Goal: Information Seeking & Learning: Understand process/instructions

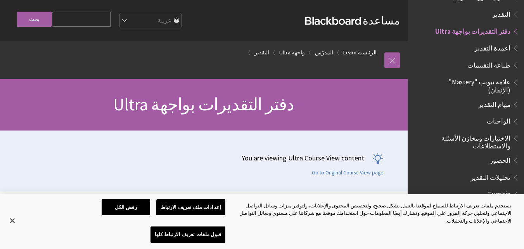
click at [495, 115] on span "الواجبات" at bounding box center [499, 120] width 24 height 10
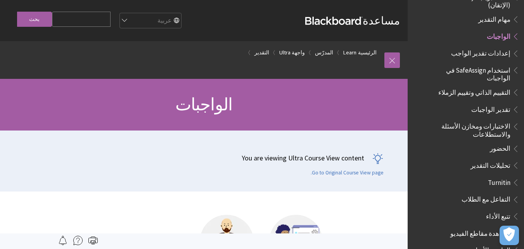
click at [111, 23] on input "Search Query" at bounding box center [81, 19] width 59 height 15
type input "'"
type input "اضافة واجب ع الصفحة"
click at [41, 18] on input "بحث" at bounding box center [34, 19] width 35 height 15
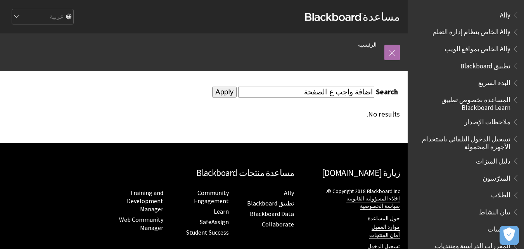
click at [397, 58] on link at bounding box center [393, 53] width 16 height 16
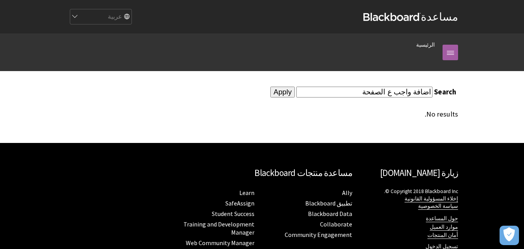
click at [519, 39] on div "مسار التنقل الرئيسية كل المنتجات Ally Ally الخاص بنظام إدارة التعلم Ally الخاص …" at bounding box center [262, 52] width 524 height 38
click at [432, 46] on link "الرئيسية" at bounding box center [425, 45] width 19 height 10
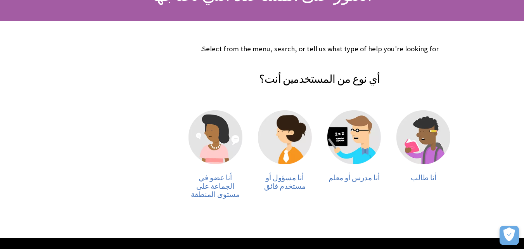
scroll to position [154, 0]
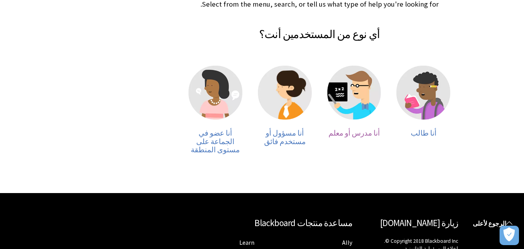
click at [354, 93] on img at bounding box center [355, 93] width 54 height 54
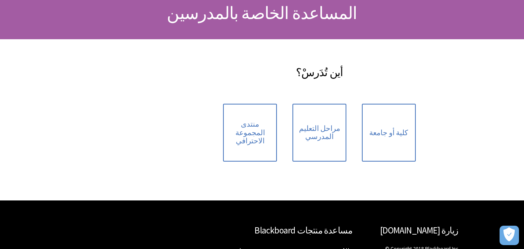
scroll to position [92, 0]
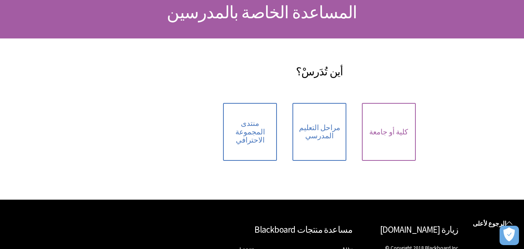
click at [388, 130] on span "كلية أو جامعة" at bounding box center [388, 132] width 39 height 9
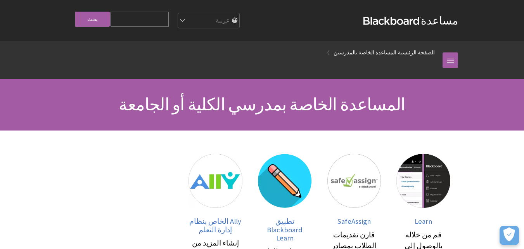
click at [165, 16] on input "Search Query" at bounding box center [139, 19] width 59 height 15
type input "اضافة واجب علي البلاك"
click at [75, 12] on input "بحث" at bounding box center [92, 19] width 35 height 15
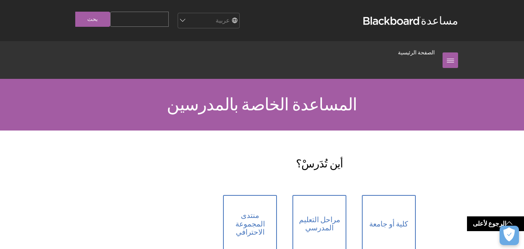
scroll to position [92, 0]
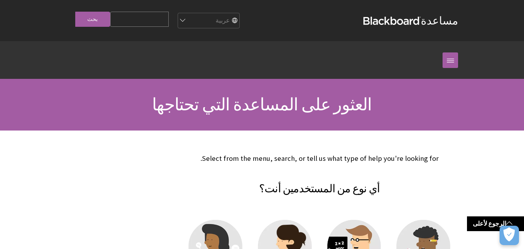
scroll to position [154, 0]
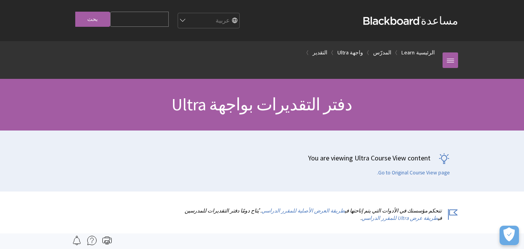
scroll to position [921, 0]
click at [390, 53] on link "المدرّس" at bounding box center [382, 53] width 18 height 10
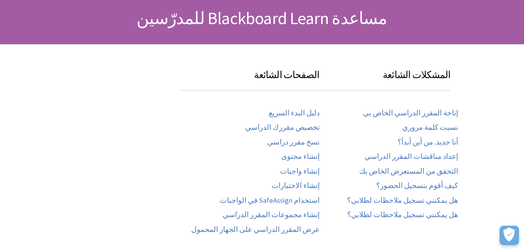
scroll to position [111, 0]
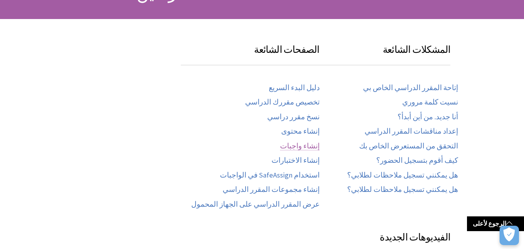
click at [308, 146] on link "إنشاء واجبات" at bounding box center [300, 146] width 40 height 9
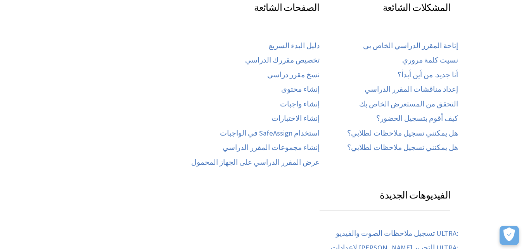
scroll to position [157, 0]
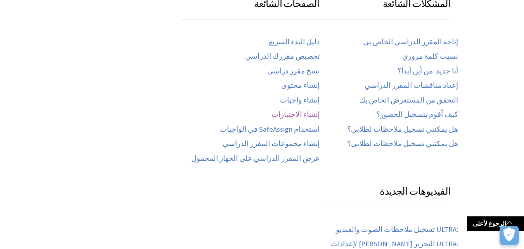
click at [311, 112] on link "إنشاء الاختبارات" at bounding box center [296, 114] width 48 height 9
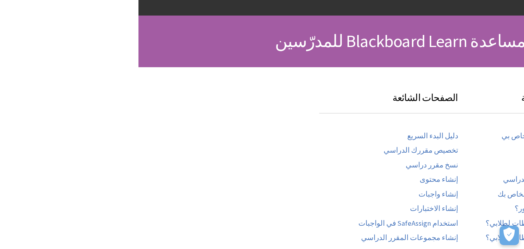
scroll to position [75, -139]
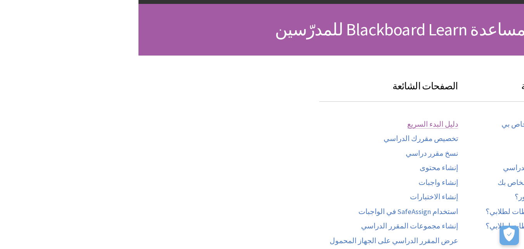
click at [449, 126] on link "دليل البدء السريع" at bounding box center [432, 124] width 51 height 9
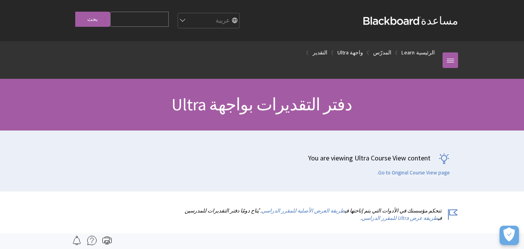
scroll to position [921, 0]
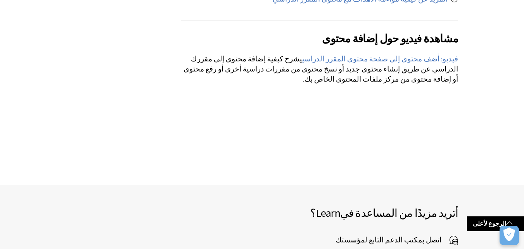
scroll to position [1599, 0]
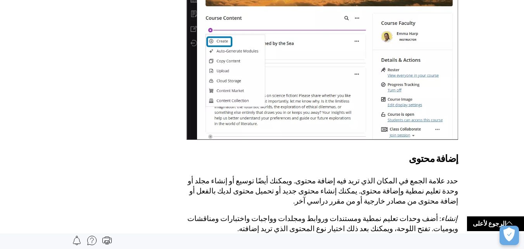
scroll to position [368, 0]
